Goal: Task Accomplishment & Management: Manage account settings

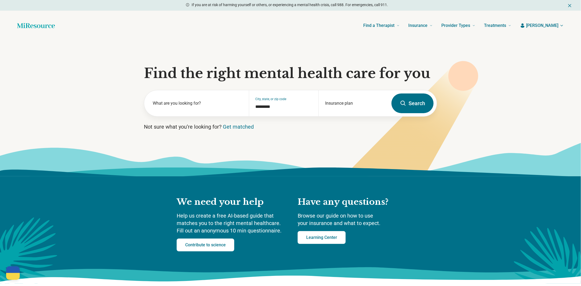
click at [554, 26] on span "[PERSON_NAME]" at bounding box center [543, 25] width 32 height 6
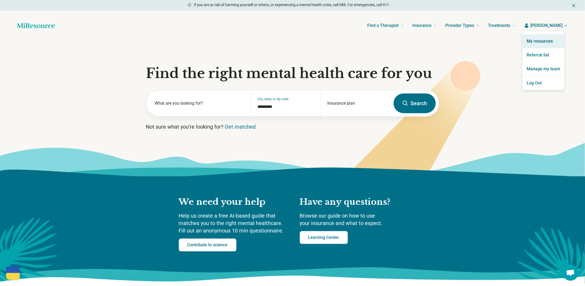
click at [543, 39] on link "My resources" at bounding box center [544, 41] width 42 height 14
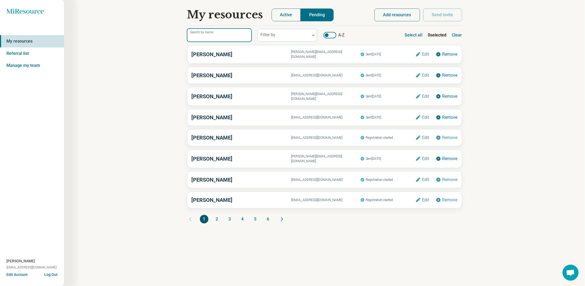
click at [222, 31] on input "Search by name" at bounding box center [219, 35] width 64 height 13
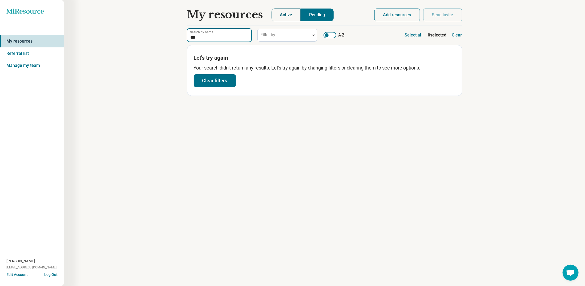
type input "***"
click at [291, 12] on button "Active" at bounding box center [286, 15] width 29 height 13
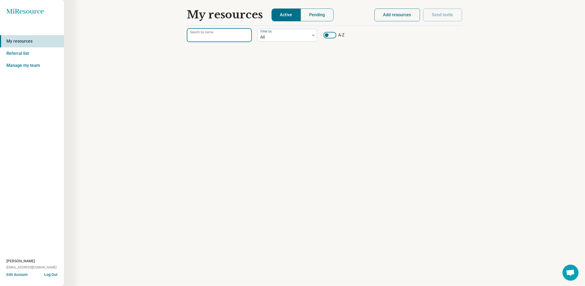
click at [203, 32] on div "Search by name" at bounding box center [219, 35] width 64 height 13
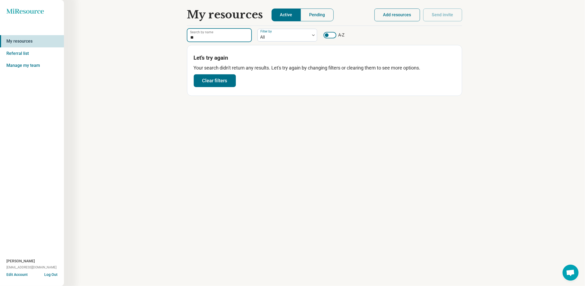
type input "*"
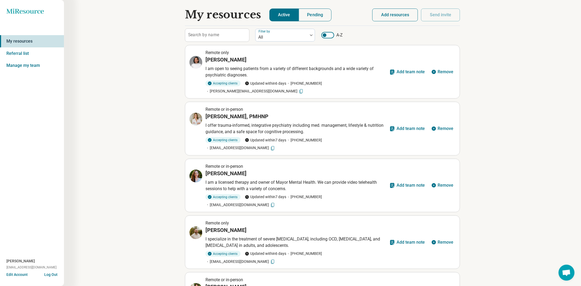
click at [372, 13] on div "My resources Active Pending" at bounding box center [278, 15] width 187 height 13
click at [391, 12] on button "Add resources" at bounding box center [396, 15] width 46 height 13
